Goal: Task Accomplishment & Management: Use online tool/utility

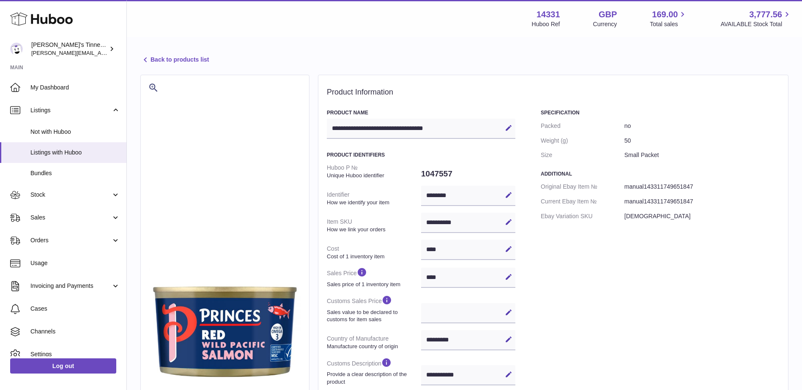
select select "***"
select select "****"
click at [41, 368] on link "Log out" at bounding box center [63, 366] width 106 height 15
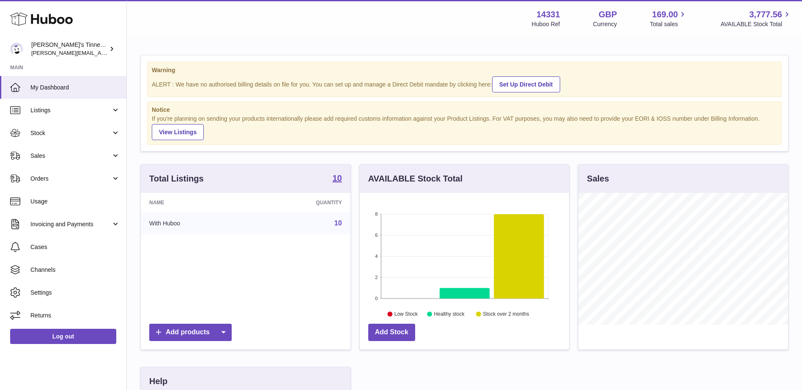
scroll to position [132, 209]
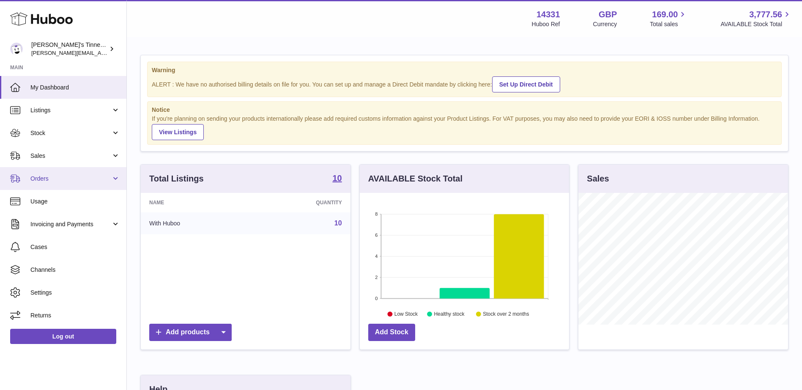
click at [82, 180] on span "Orders" at bounding box center [70, 179] width 81 height 8
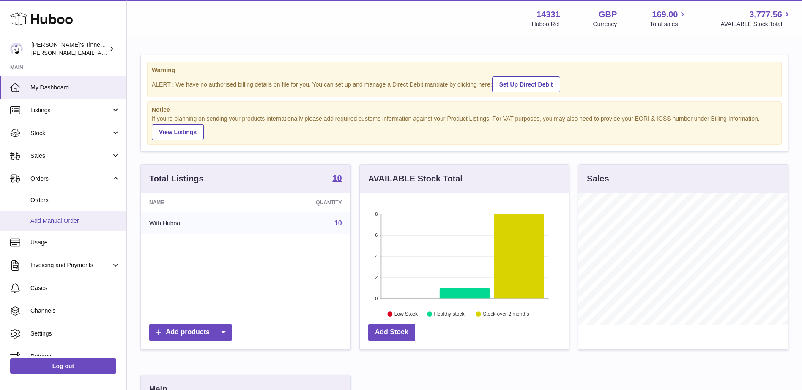
click at [74, 222] on span "Add Manual Order" at bounding box center [75, 221] width 90 height 8
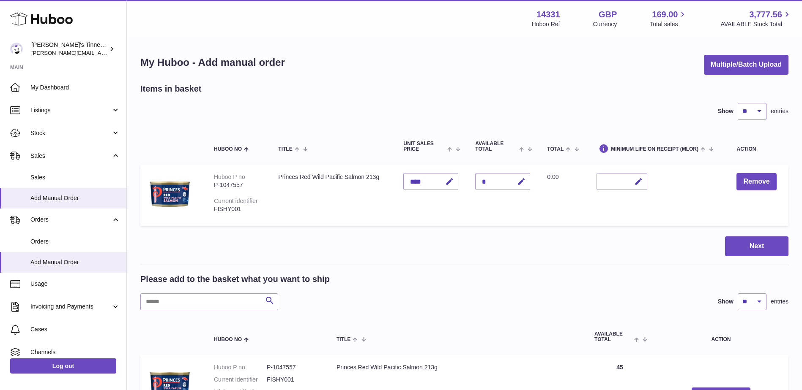
click at [230, 186] on div "P-1047557" at bounding box center [237, 185] width 47 height 8
copy div "1047557"
click at [77, 136] on span "Stock" at bounding box center [70, 133] width 81 height 8
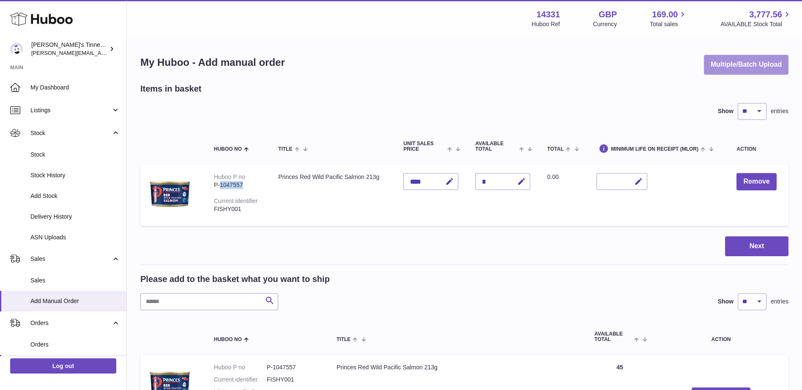
click at [717, 62] on button "Multiple/Batch Upload" at bounding box center [746, 65] width 85 height 20
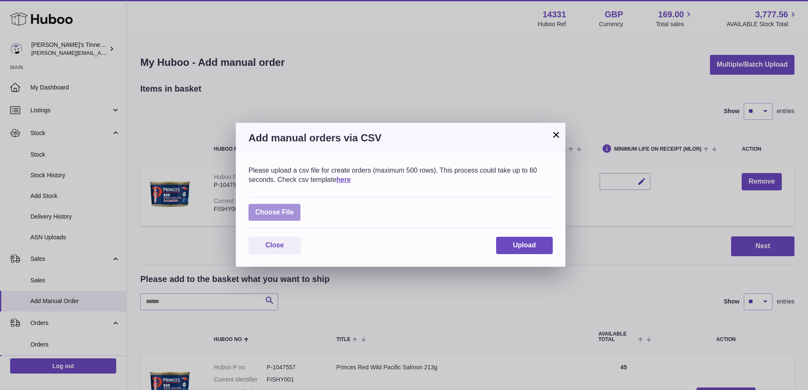
click at [288, 214] on label at bounding box center [274, 212] width 52 height 17
click at [294, 209] on input "file" at bounding box center [294, 208] width 0 height 0
type input "**********"
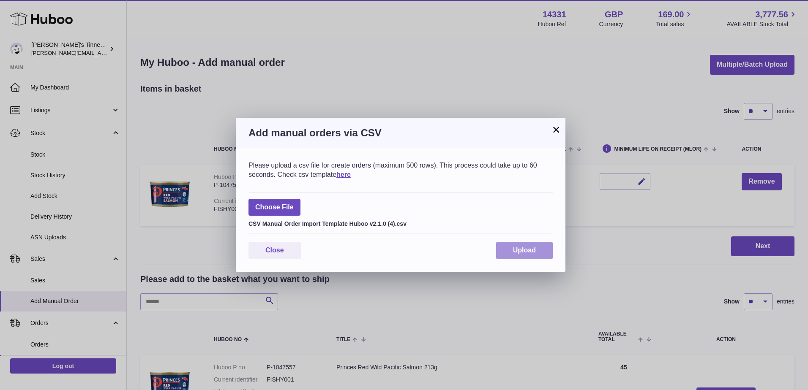
click at [528, 251] on span "Upload" at bounding box center [524, 250] width 23 height 7
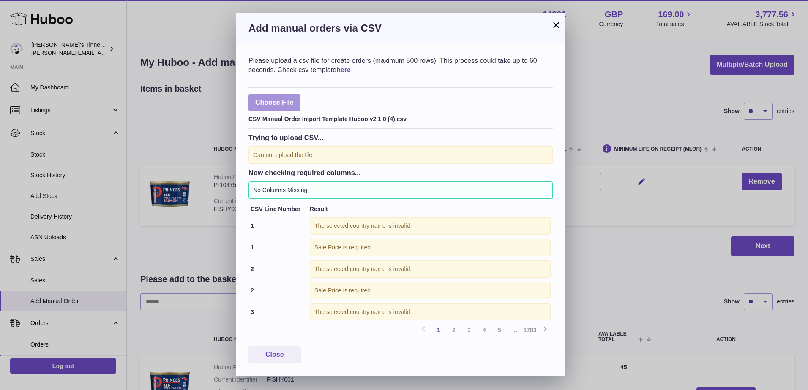
click at [285, 106] on label at bounding box center [274, 102] width 52 height 17
click at [294, 99] on input "file" at bounding box center [294, 98] width 0 height 0
type input "**********"
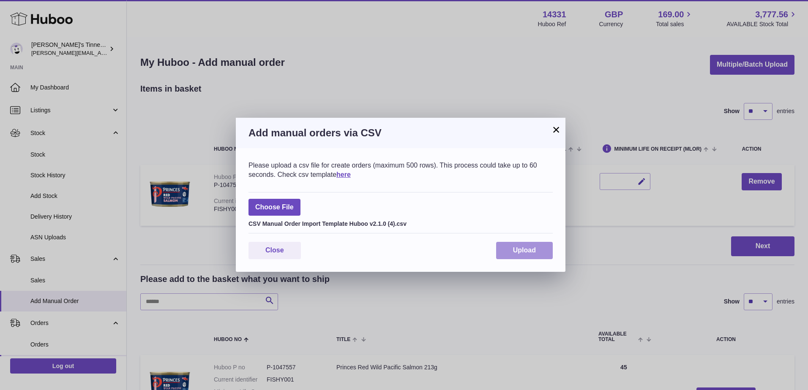
click at [520, 248] on span "Upload" at bounding box center [524, 250] width 23 height 7
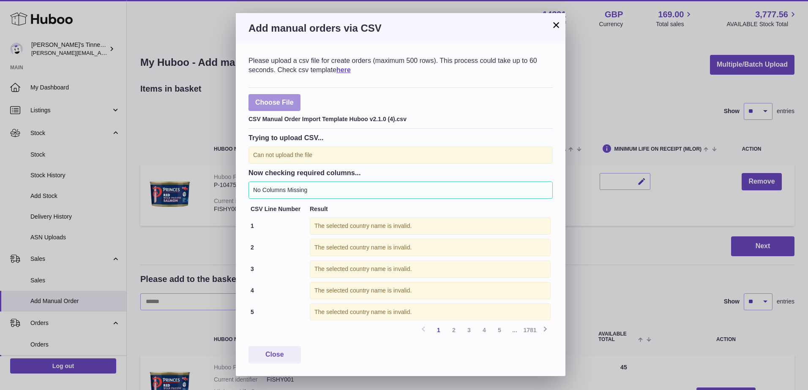
click at [282, 101] on label at bounding box center [274, 102] width 52 height 17
click at [294, 99] on input "file" at bounding box center [294, 98] width 0 height 0
type input "**********"
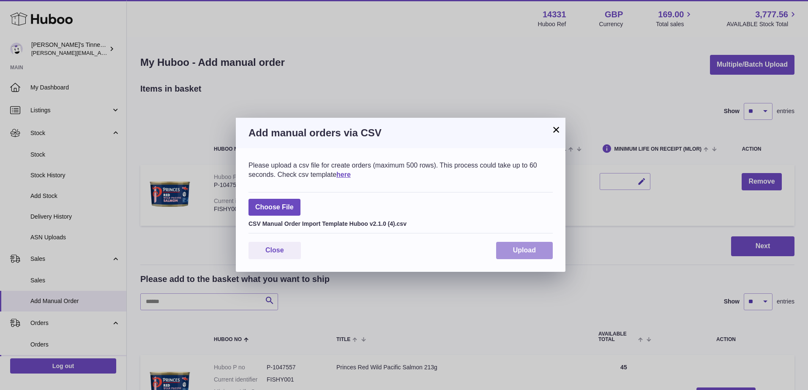
click at [541, 250] on button "Upload" at bounding box center [524, 250] width 57 height 17
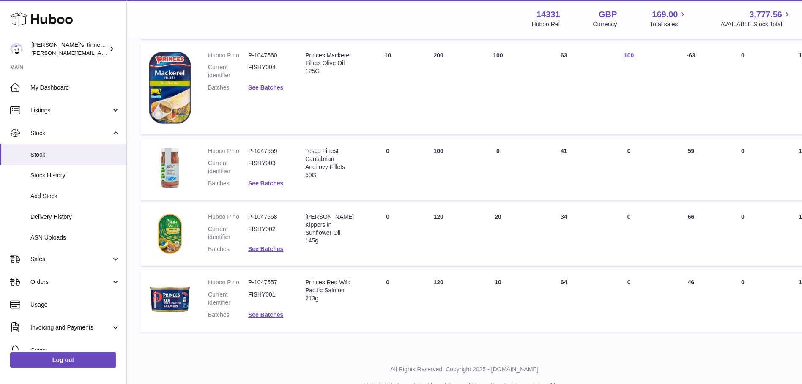
scroll to position [507, 0]
click at [265, 150] on dd "P-1047559" at bounding box center [268, 151] width 40 height 8
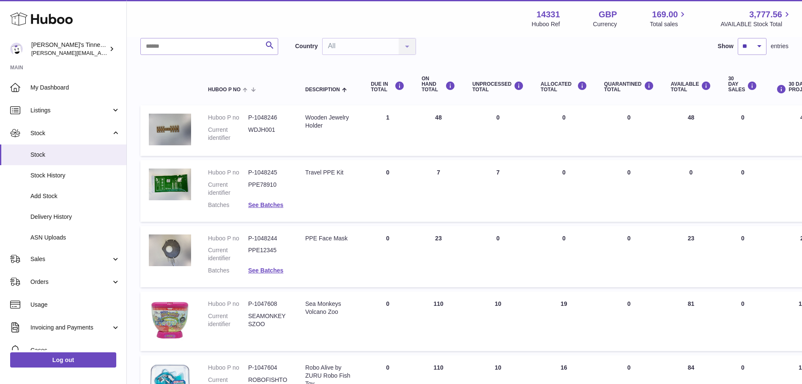
scroll to position [0, 0]
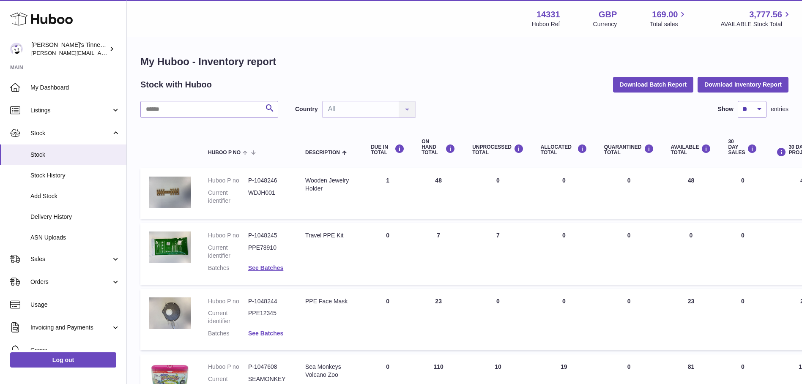
click at [268, 178] on dd "P-1048246" at bounding box center [268, 181] width 40 height 8
copy dd "1048246"
